Goal: Task Accomplishment & Management: Manage account settings

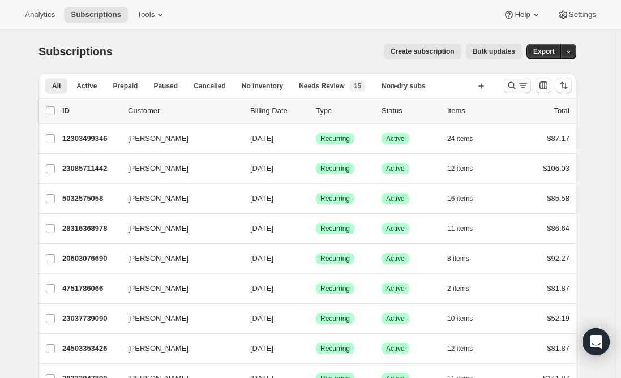
click at [515, 88] on icon "Search and filter results" at bounding box center [511, 85] width 7 height 7
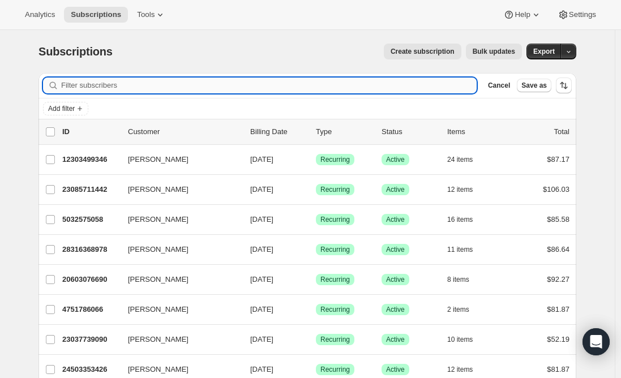
click at [173, 83] on input "Filter subscribers" at bounding box center [268, 86] width 415 height 16
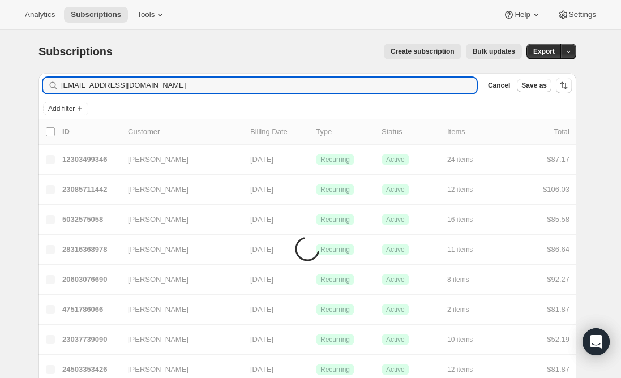
type input "[EMAIL_ADDRESS][DOMAIN_NAME]"
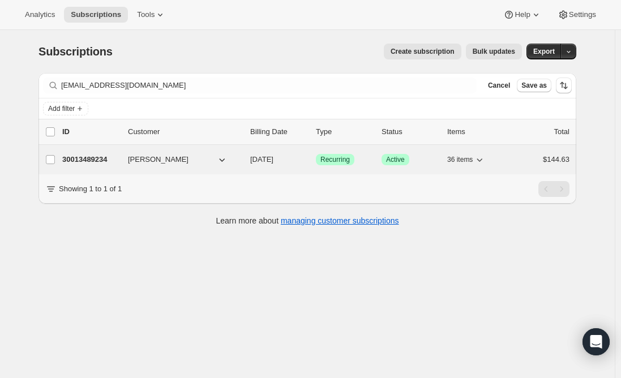
click at [82, 159] on p "30013489234" at bounding box center [90, 159] width 57 height 11
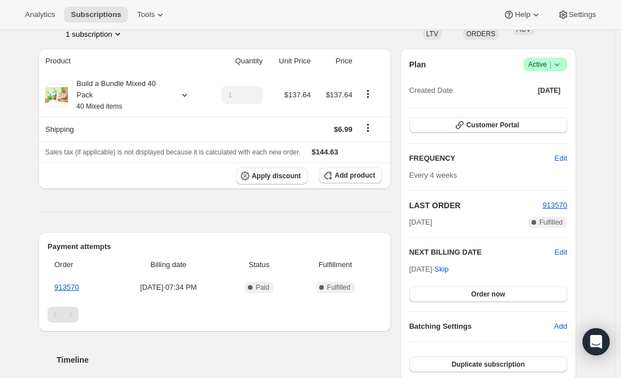
scroll to position [113, 0]
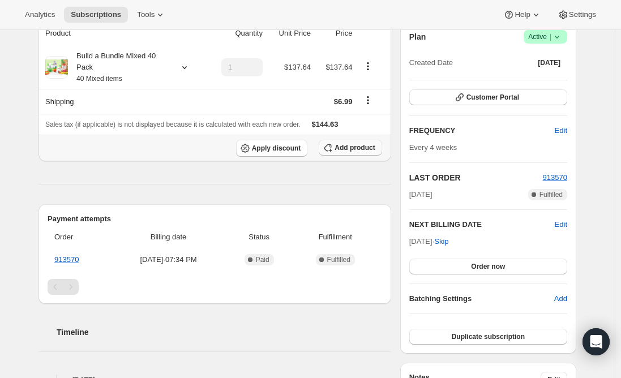
click at [347, 150] on span "Add product" at bounding box center [354, 147] width 40 height 9
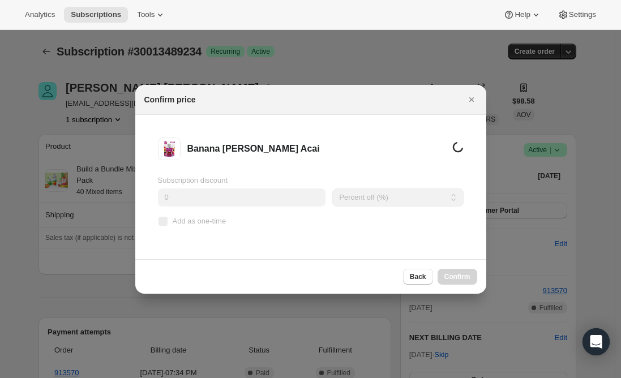
scroll to position [0, 0]
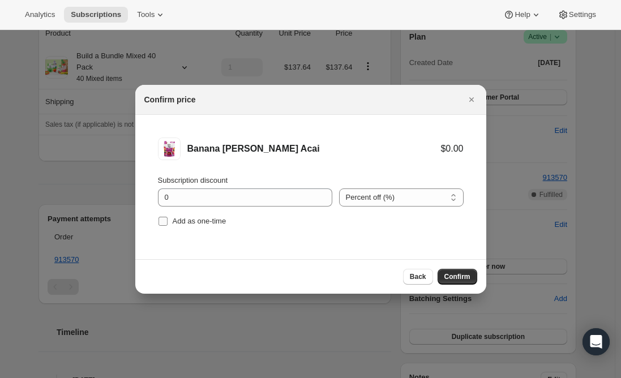
click at [161, 224] on input "Add as one-time" at bounding box center [162, 221] width 9 height 9
checkbox input "true"
click at [460, 278] on span "Confirm" at bounding box center [457, 276] width 26 height 9
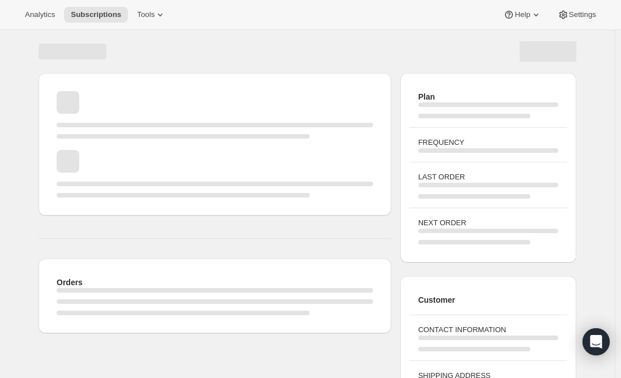
scroll to position [113, 0]
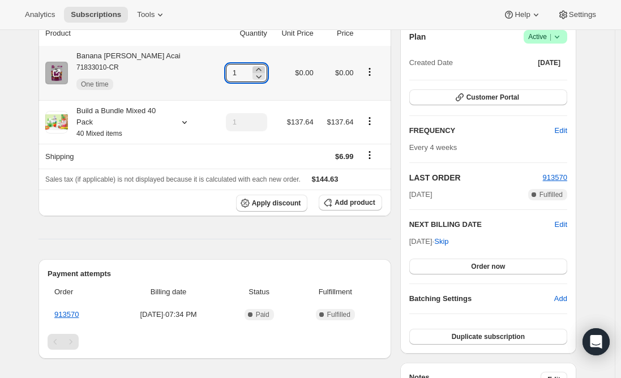
click at [261, 67] on icon at bounding box center [258, 69] width 11 height 11
type input "2"
click at [91, 16] on span "Subscriptions" at bounding box center [96, 14] width 50 height 9
